Goal: Transaction & Acquisition: Purchase product/service

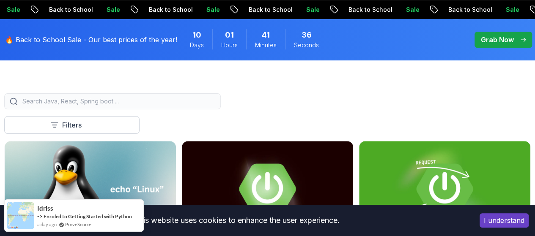
scroll to position [288, 0]
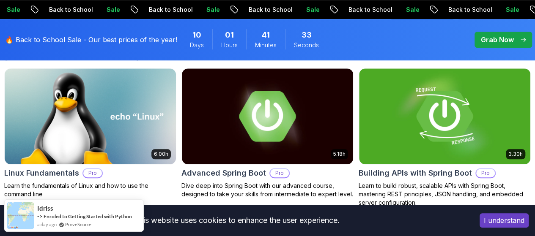
click at [511, 224] on button "I understand" at bounding box center [504, 221] width 49 height 14
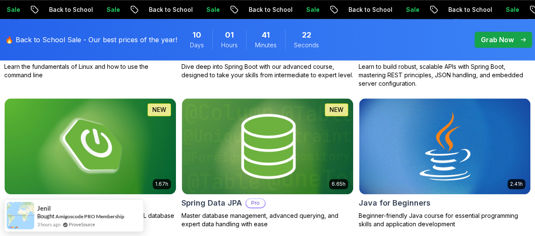
scroll to position [406, 0]
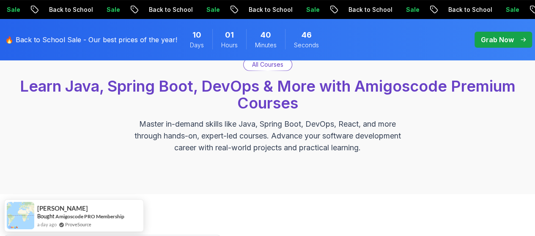
scroll to position [0, 0]
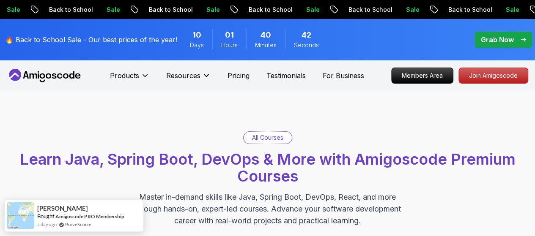
click at [496, 43] on p "Grab Now" at bounding box center [497, 40] width 33 height 10
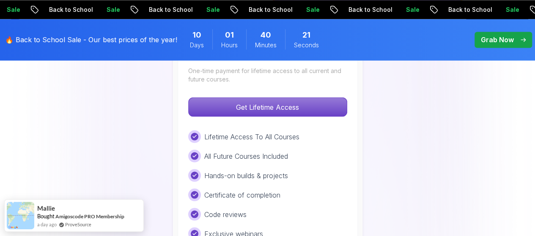
scroll to position [710, 0]
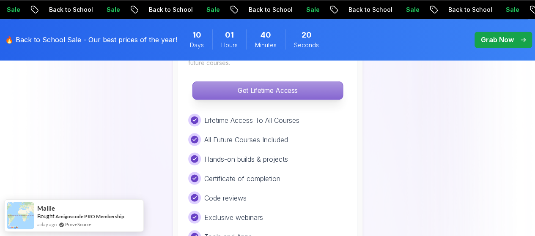
click at [266, 82] on p "Get Lifetime Access" at bounding box center [267, 91] width 150 height 18
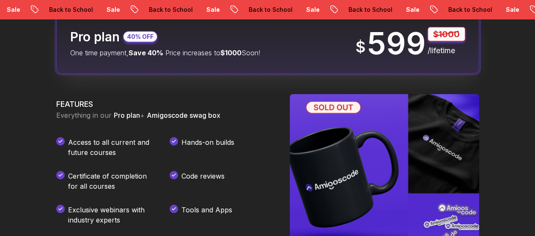
scroll to position [1099, 0]
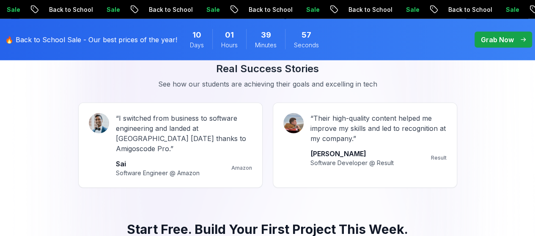
scroll to position [710, 0]
